Goal: Task Accomplishment & Management: Complete application form

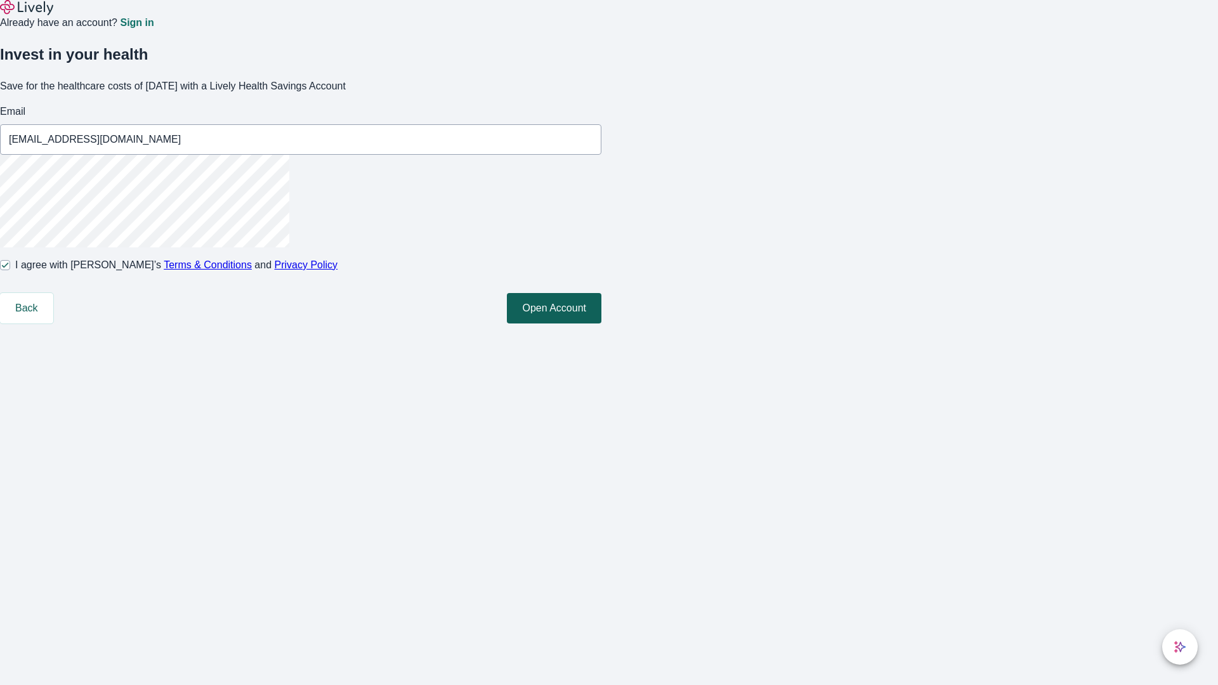
click at [601, 324] on button "Open Account" at bounding box center [554, 308] width 95 height 30
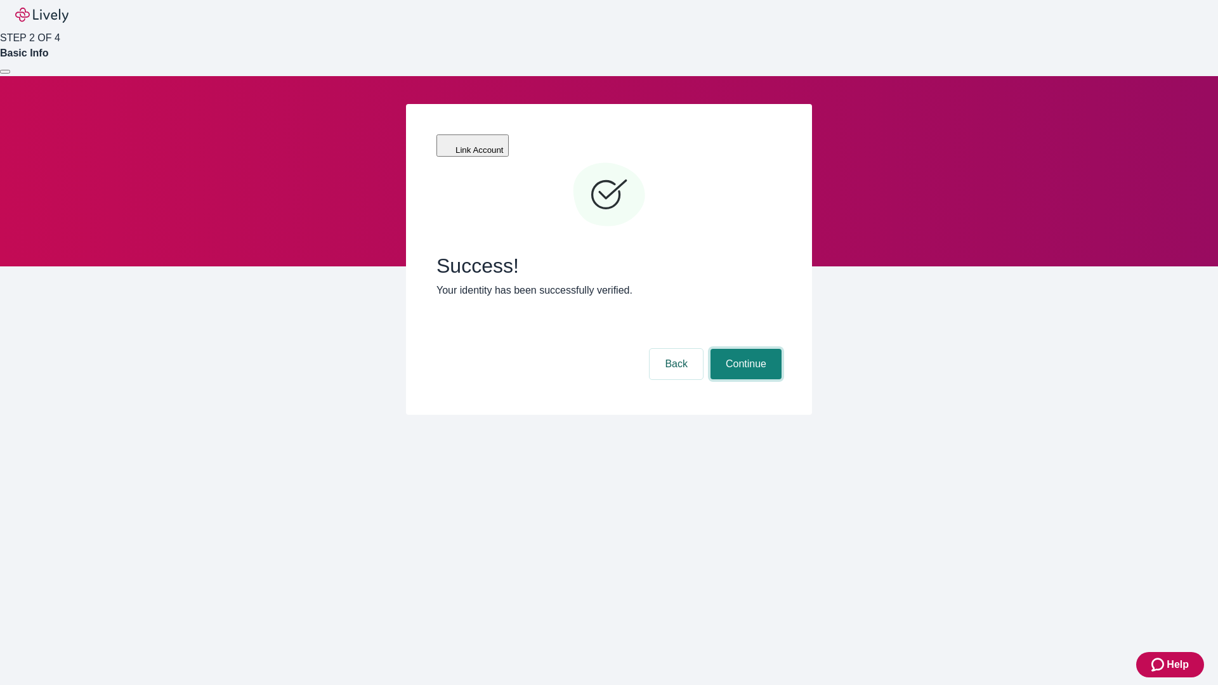
click at [744, 349] on button "Continue" at bounding box center [745, 364] width 71 height 30
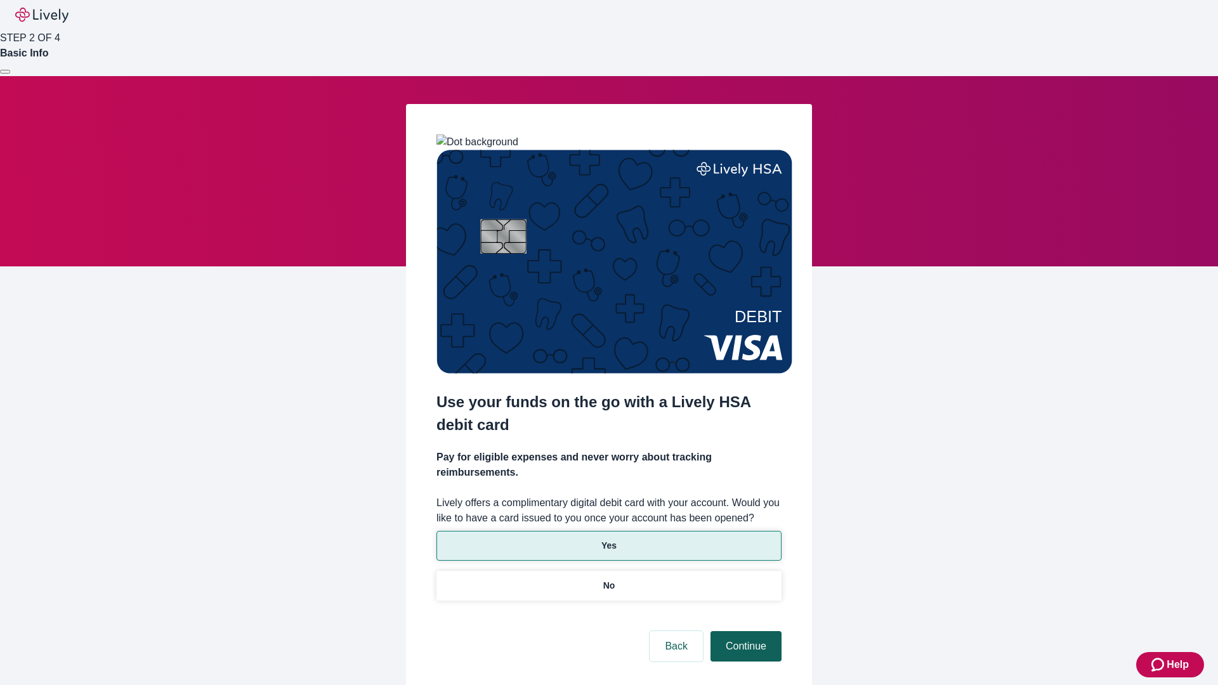
click at [608, 539] on p "Yes" at bounding box center [608, 545] width 15 height 13
click at [744, 631] on button "Continue" at bounding box center [745, 646] width 71 height 30
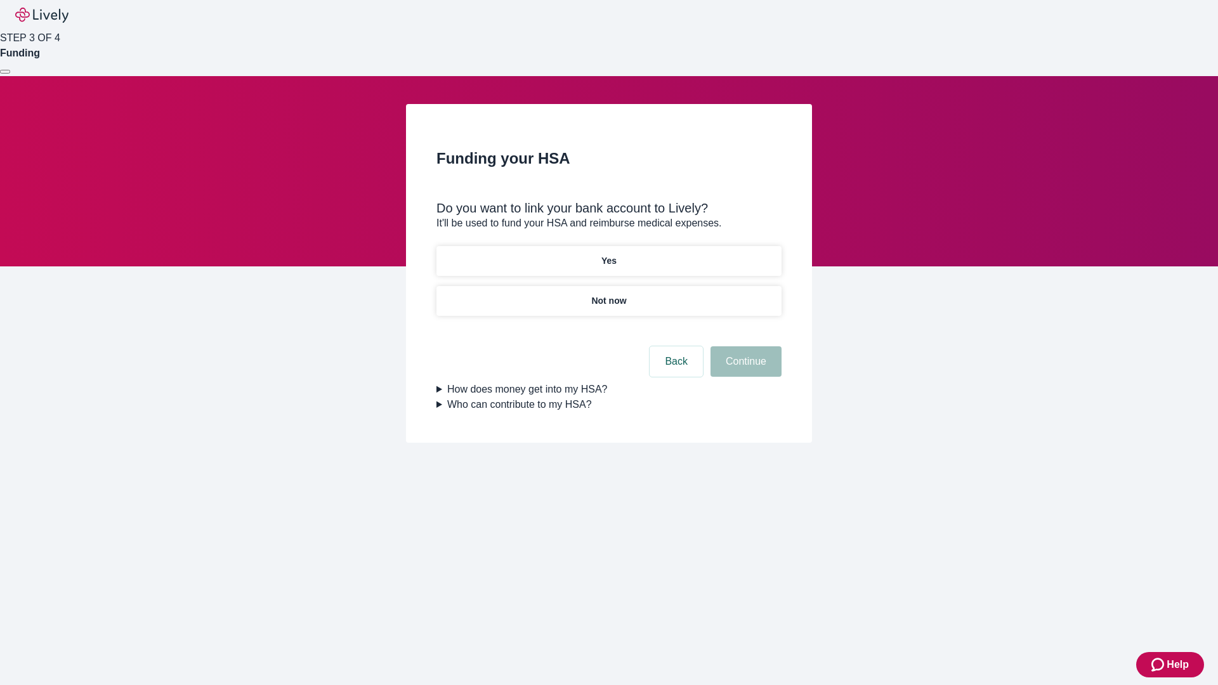
click at [608, 294] on p "Not now" at bounding box center [608, 300] width 35 height 13
click at [744, 369] on button "Continue" at bounding box center [745, 361] width 71 height 30
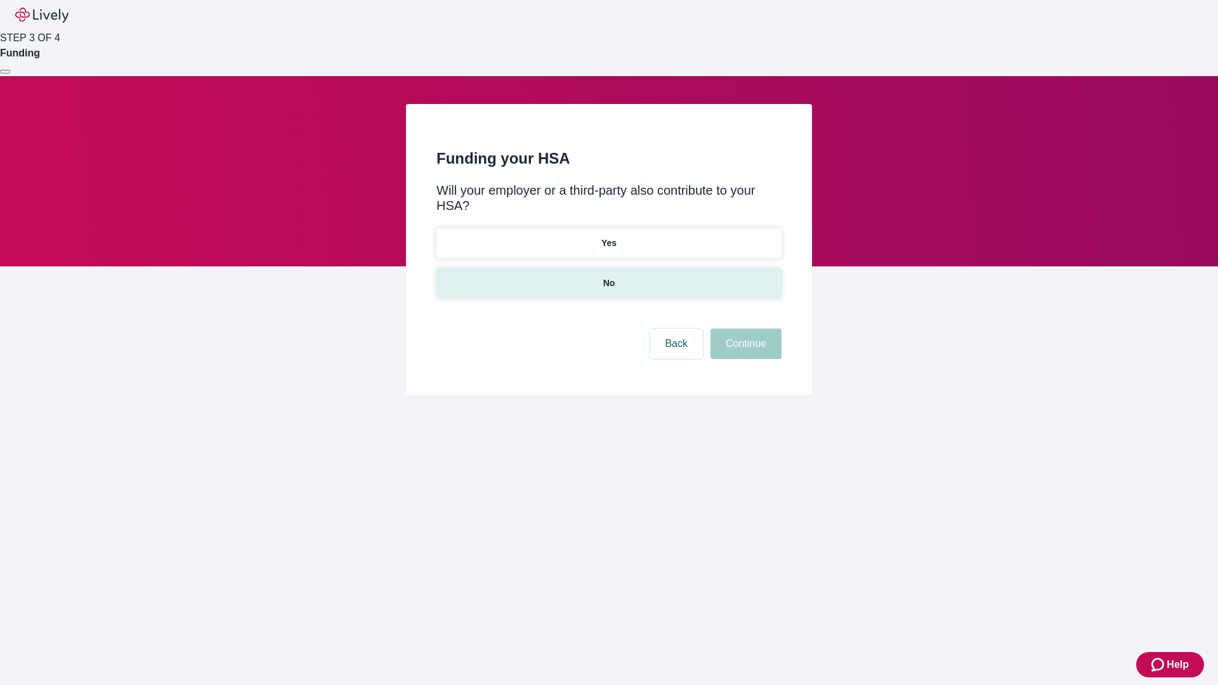
click at [608, 277] on p "No" at bounding box center [609, 283] width 12 height 13
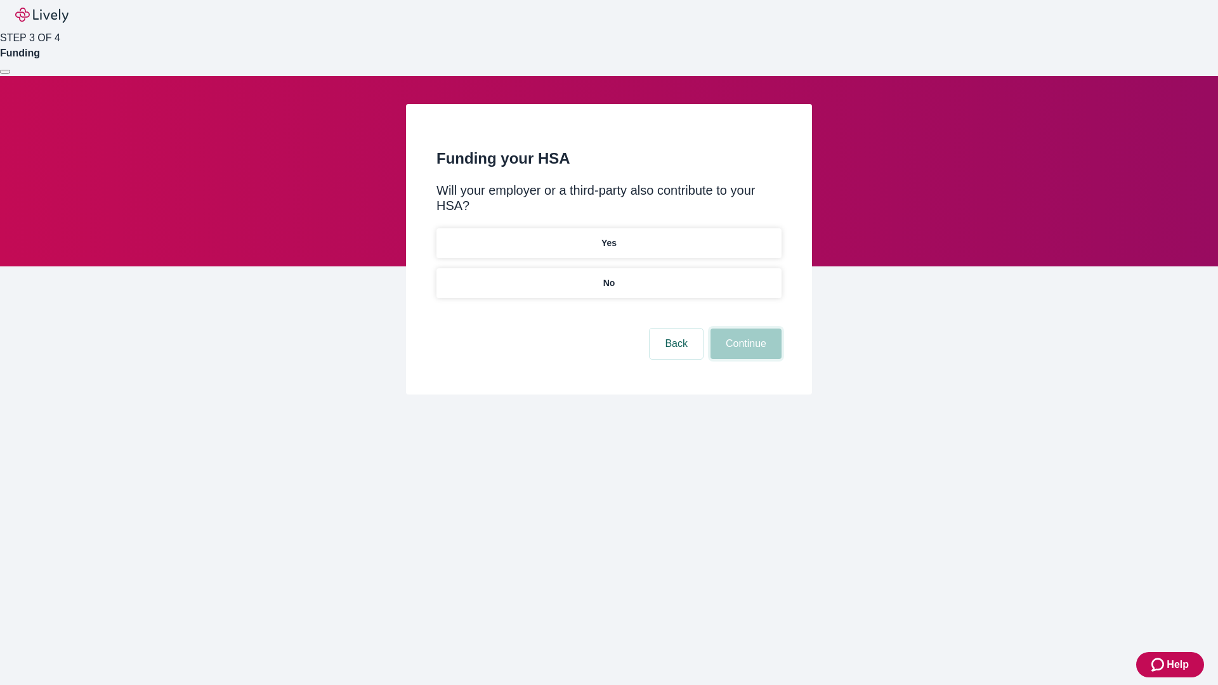
click at [744, 329] on button "Continue" at bounding box center [745, 344] width 71 height 30
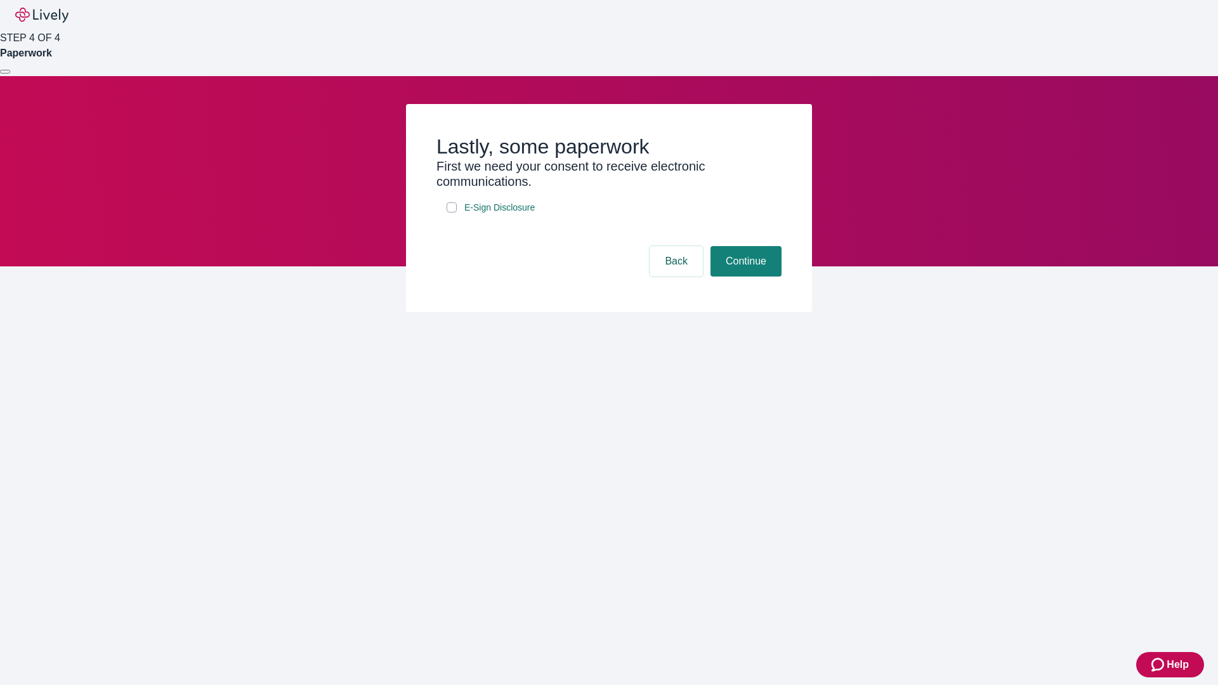
click at [452, 213] on input "E-Sign Disclosure" at bounding box center [452, 207] width 10 height 10
checkbox input "true"
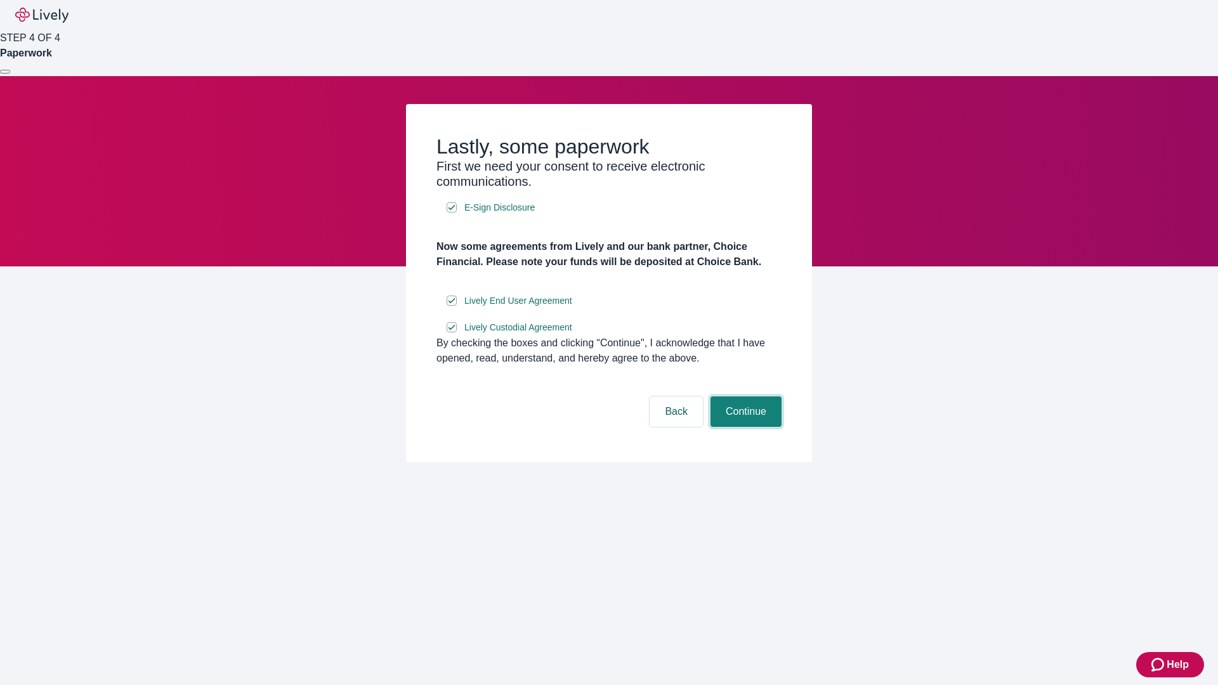
click at [744, 427] on button "Continue" at bounding box center [745, 411] width 71 height 30
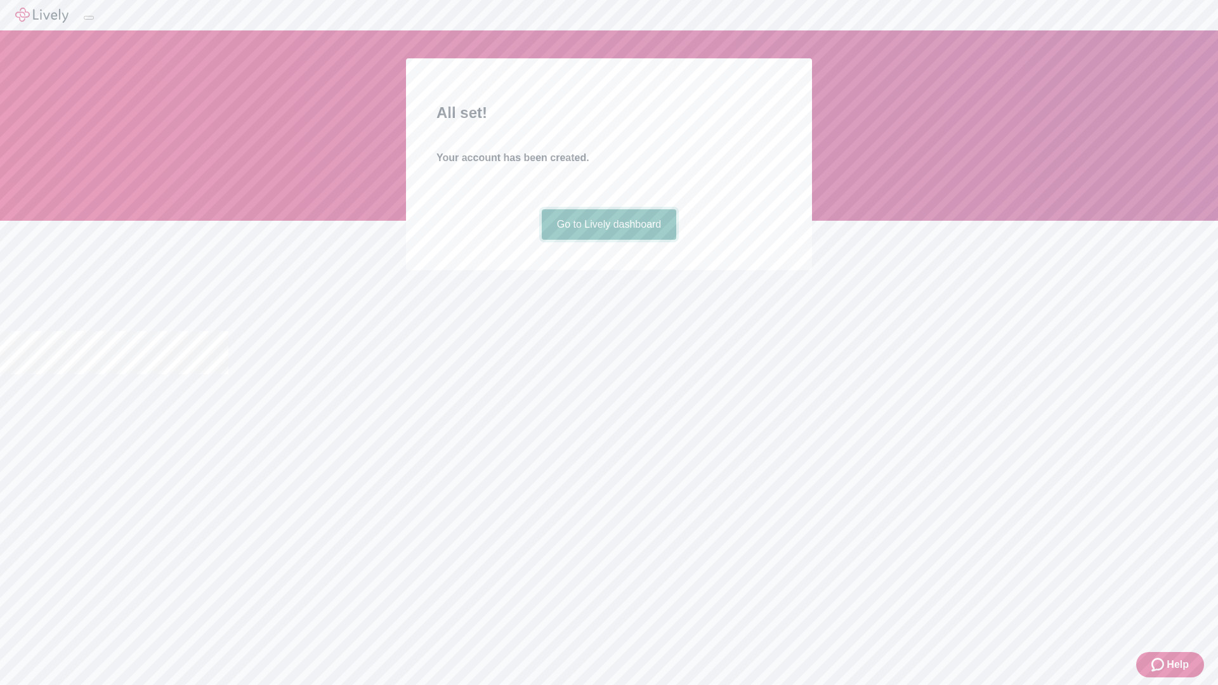
click at [608, 240] on link "Go to Lively dashboard" at bounding box center [609, 224] width 135 height 30
